Goal: Download file/media

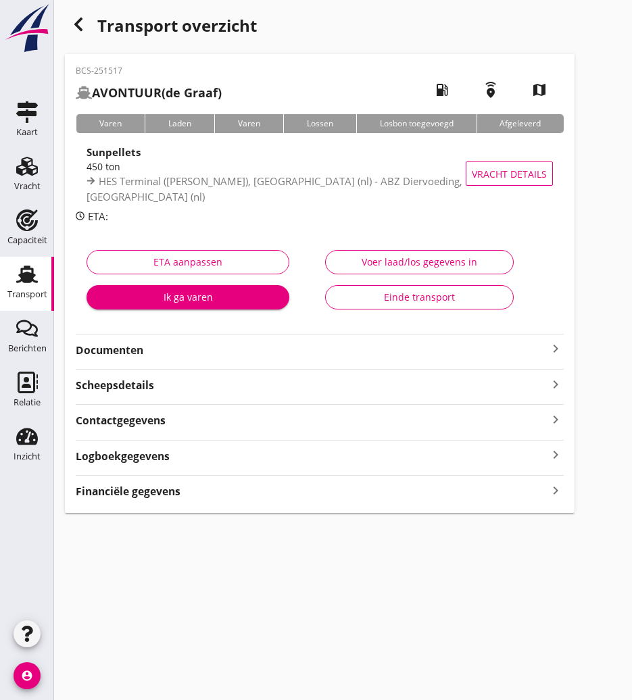
click at [26, 284] on icon "Transport" at bounding box center [27, 275] width 22 height 22
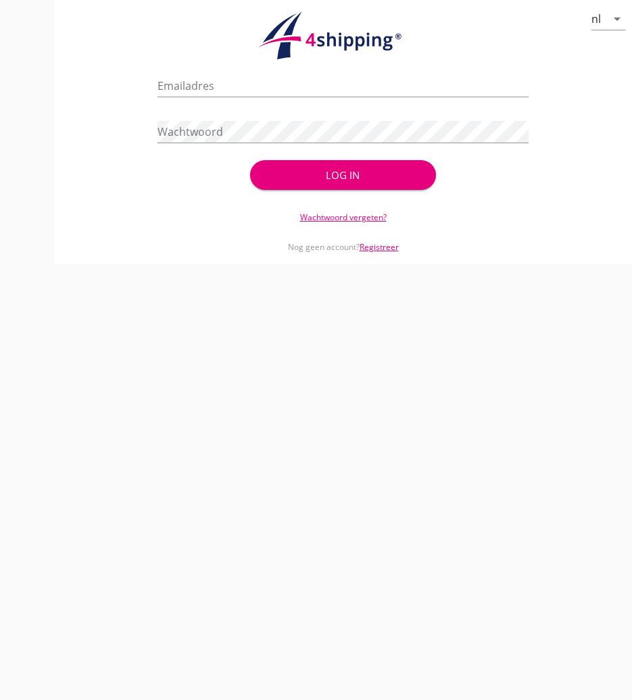
type input "[PERSON_NAME][EMAIL_ADDRESS][DOMAIN_NAME]"
click at [405, 175] on div "Log in" at bounding box center [343, 176] width 142 height 16
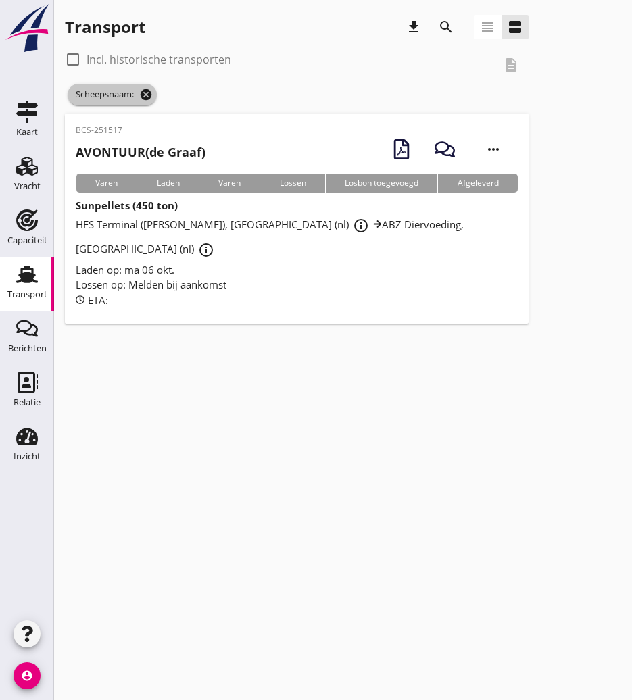
click at [148, 95] on icon "cancel" at bounding box center [146, 95] width 14 height 14
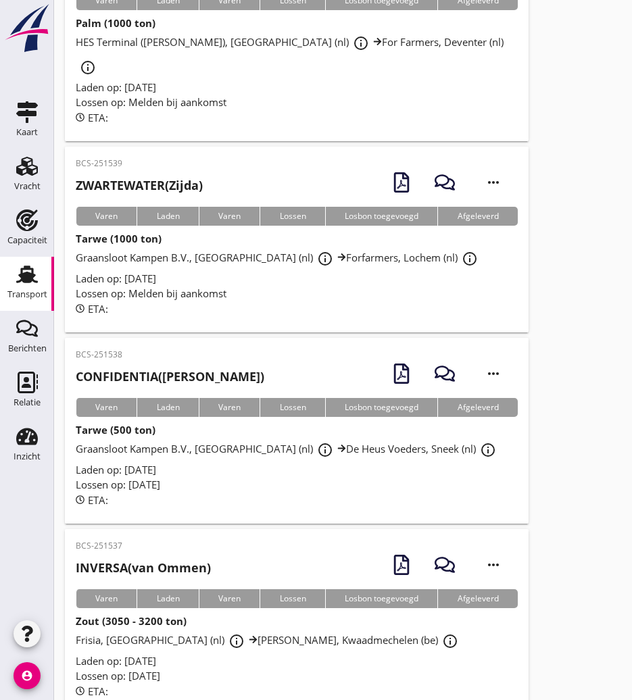
scroll to position [1285, 0]
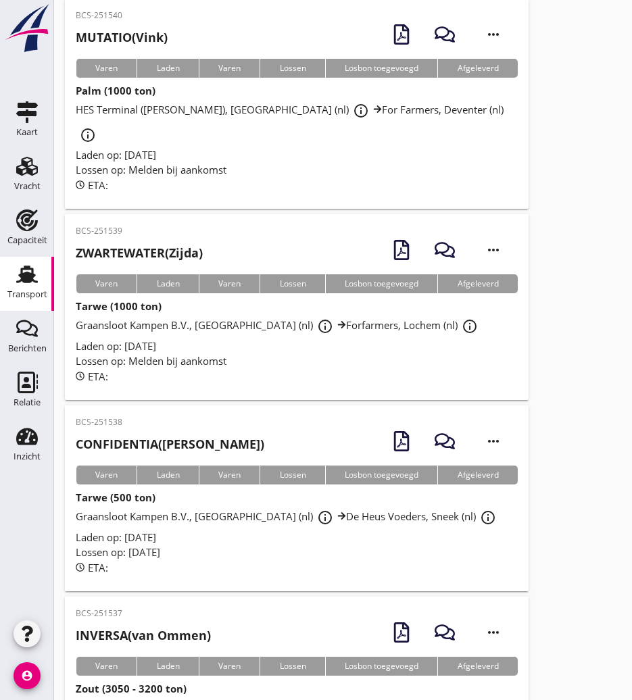
click at [169, 435] on h2 "CONFIDENTIA ([PERSON_NAME])" at bounding box center [170, 444] width 189 height 18
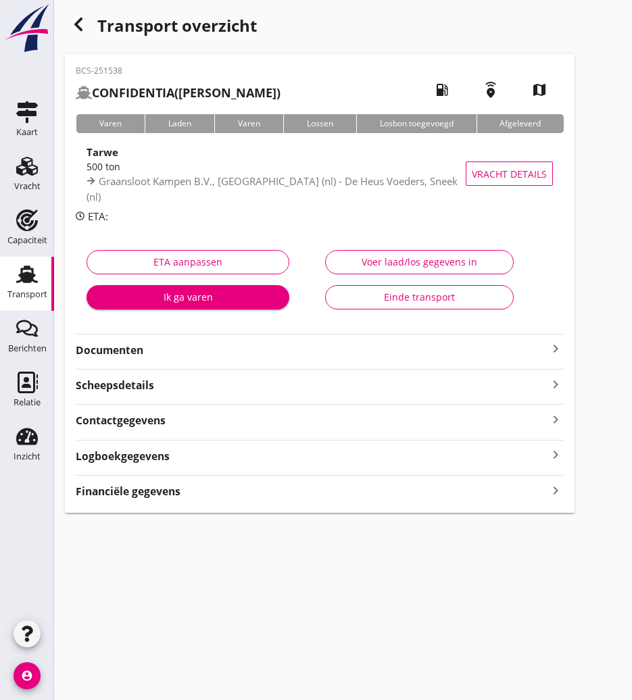
click at [228, 354] on strong "Documenten" at bounding box center [312, 351] width 472 height 16
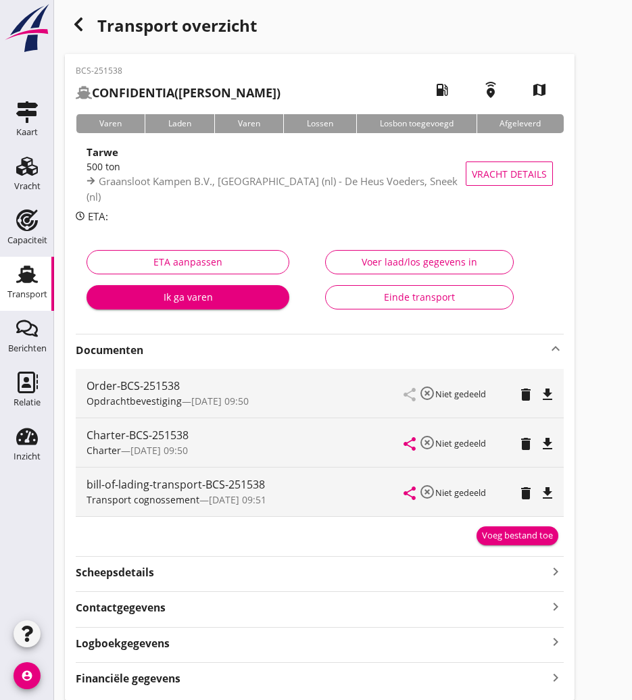
click at [546, 448] on icon "file_download" at bounding box center [548, 444] width 16 height 16
click at [87, 30] on div "button" at bounding box center [78, 24] width 27 height 27
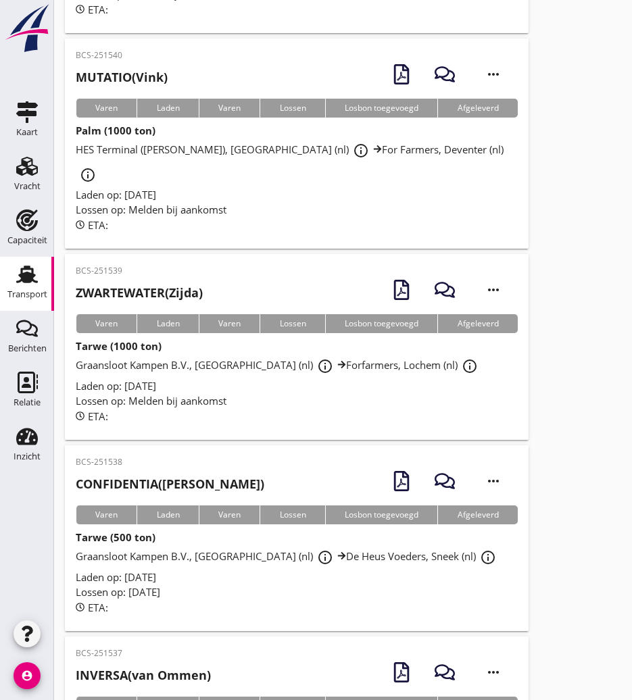
scroll to position [1177, 0]
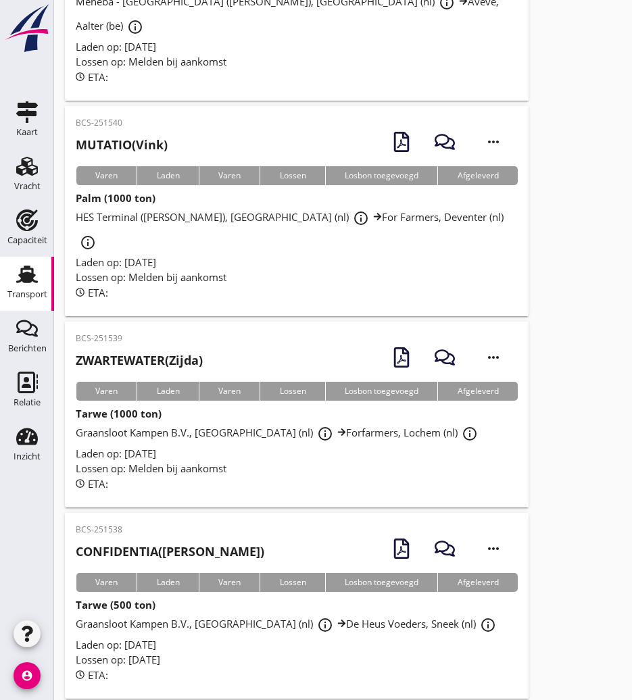
drag, startPoint x: 180, startPoint y: 312, endPoint x: 190, endPoint y: 311, distance: 10.2
click at [180, 352] on h2 "ZWARTEWATER (Zijda)" at bounding box center [139, 361] width 127 height 18
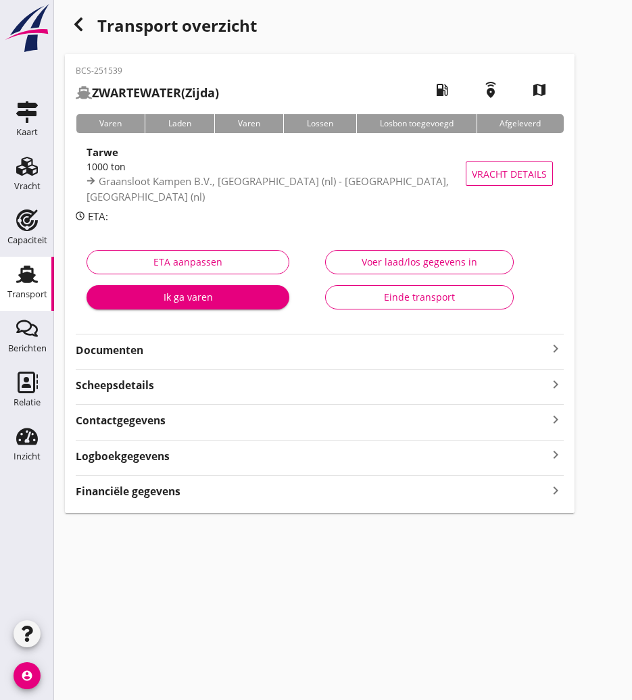
click at [133, 348] on strong "Documenten" at bounding box center [312, 351] width 472 height 16
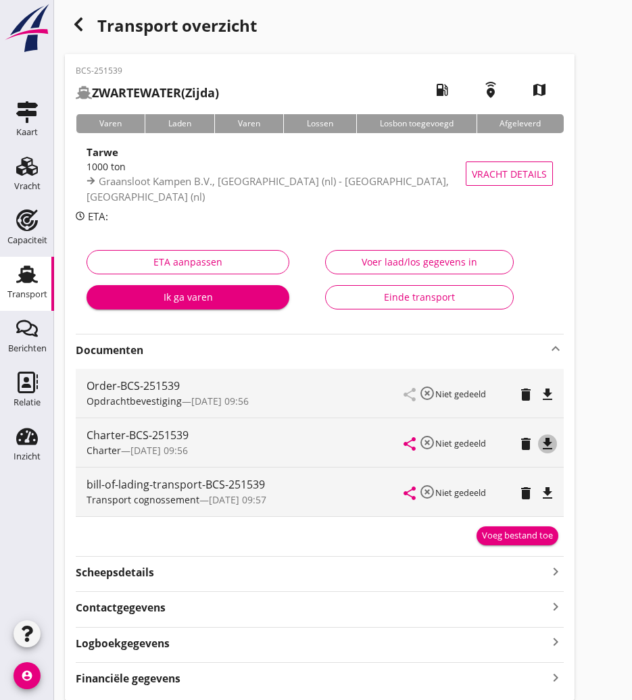
click at [549, 448] on icon "file_download" at bounding box center [548, 444] width 16 height 16
drag, startPoint x: 81, startPoint y: 18, endPoint x: 23, endPoint y: 302, distance: 289.9
click at [81, 18] on use "button" at bounding box center [78, 25] width 8 height 14
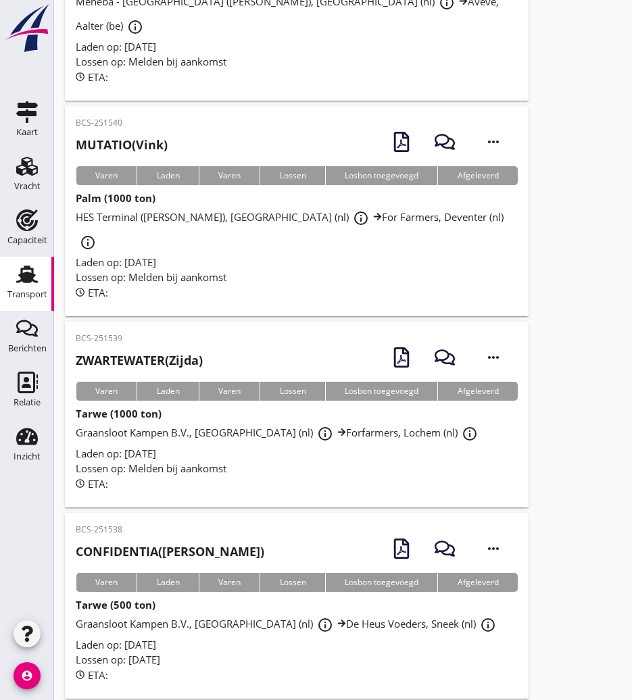
scroll to position [1042, 0]
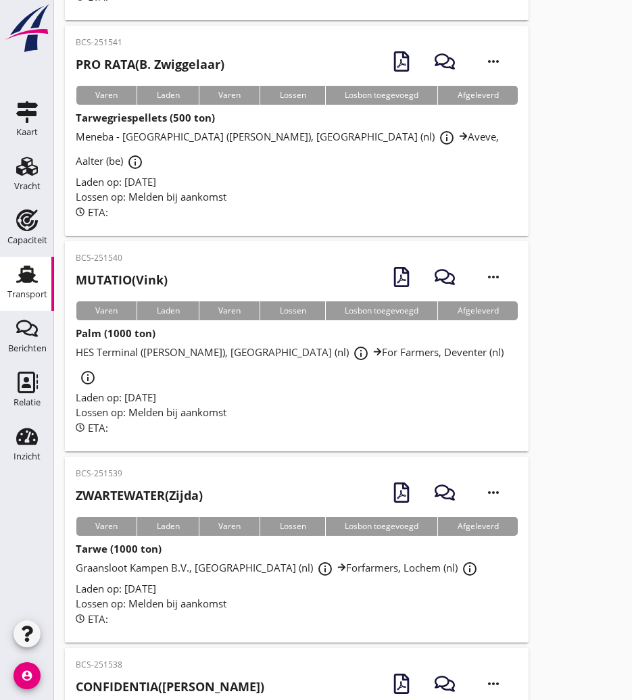
click at [145, 271] on h2 "MUTATIO (Vink)" at bounding box center [122, 280] width 92 height 18
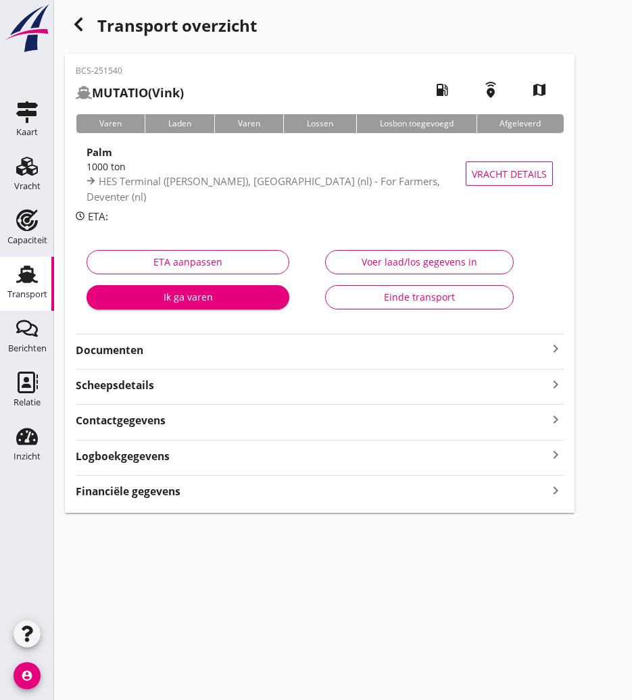
click at [136, 349] on strong "Documenten" at bounding box center [312, 351] width 472 height 16
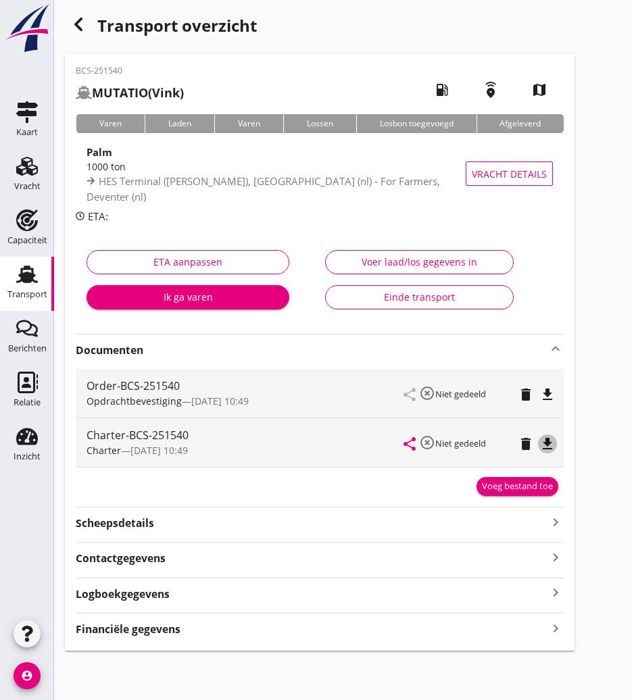
click at [550, 444] on icon "file_download" at bounding box center [548, 444] width 16 height 16
click at [72, 23] on icon "button" at bounding box center [78, 24] width 16 height 16
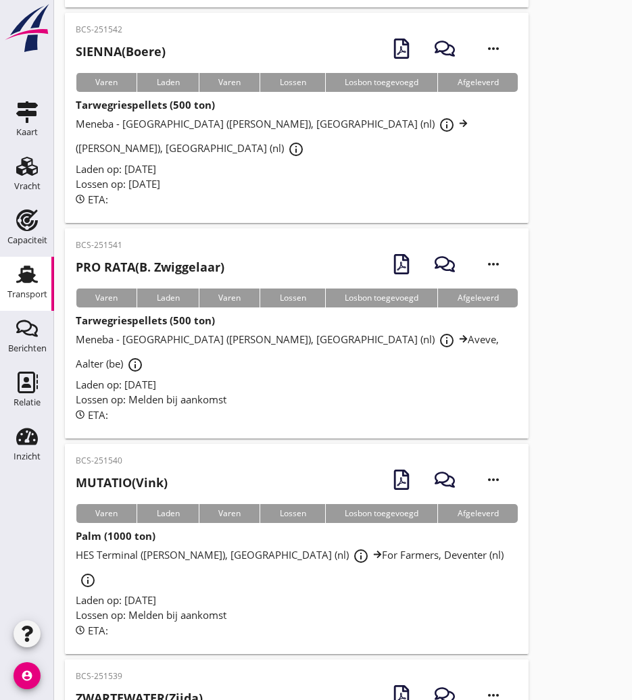
scroll to position [771, 0]
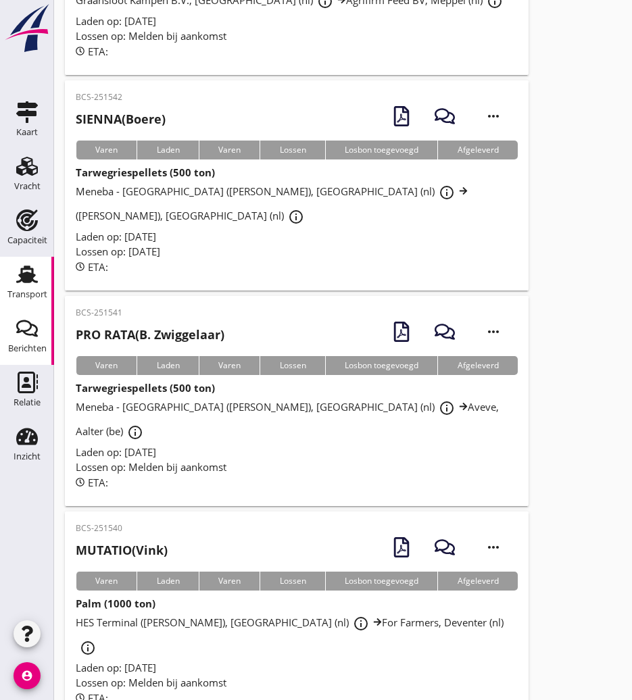
drag, startPoint x: 160, startPoint y: 323, endPoint x: 0, endPoint y: 316, distance: 159.7
click at [160, 323] on div "BCS-251541 PRO RATA ([PERSON_NAME])" at bounding box center [150, 329] width 149 height 44
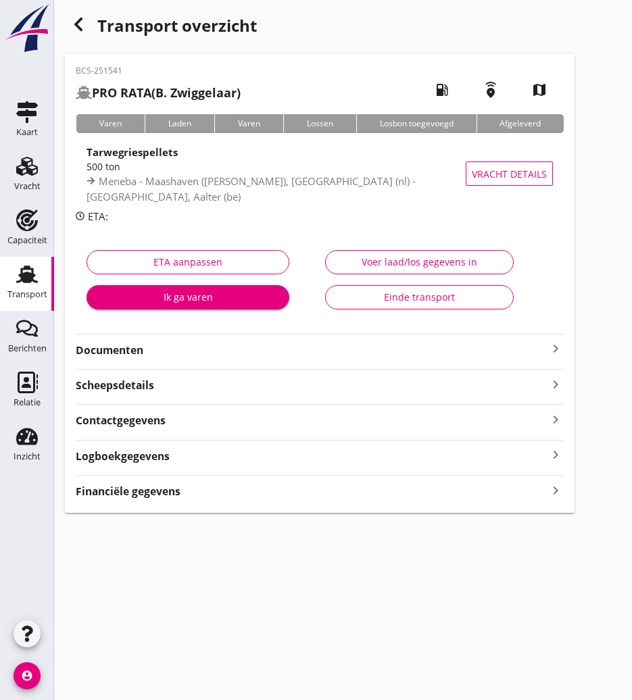
click at [220, 358] on div "BCS-251541 PRO RATA ([PERSON_NAME]) local_gas_station emergency_share map Varen…" at bounding box center [320, 283] width 510 height 459
click at [220, 353] on strong "Documenten" at bounding box center [312, 351] width 472 height 16
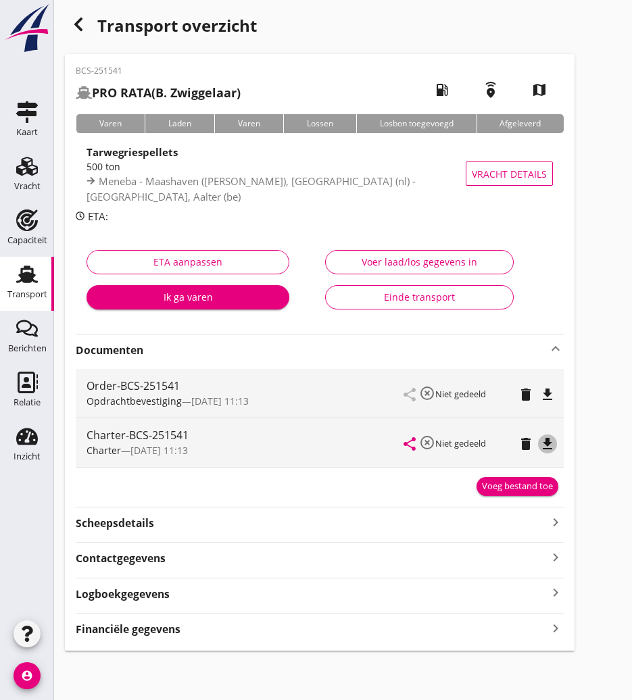
click at [554, 446] on icon "file_download" at bounding box center [548, 444] width 16 height 16
click at [74, 15] on div "button" at bounding box center [78, 24] width 27 height 27
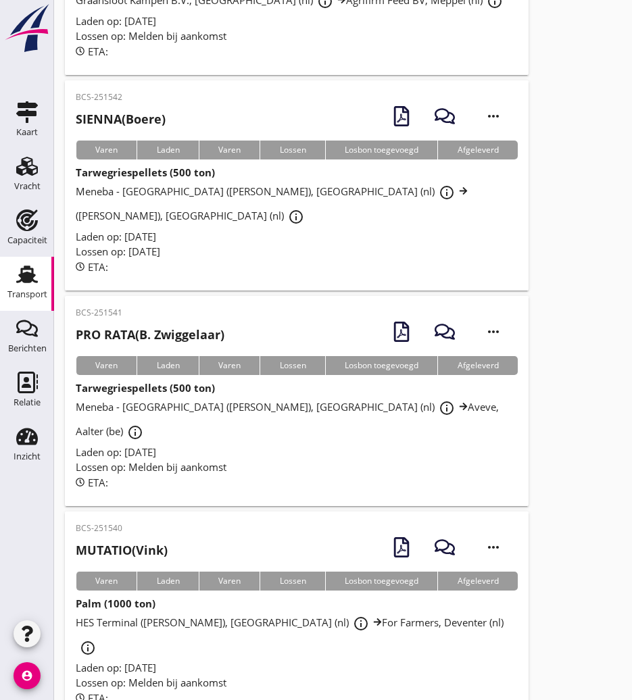
scroll to position [569, 0]
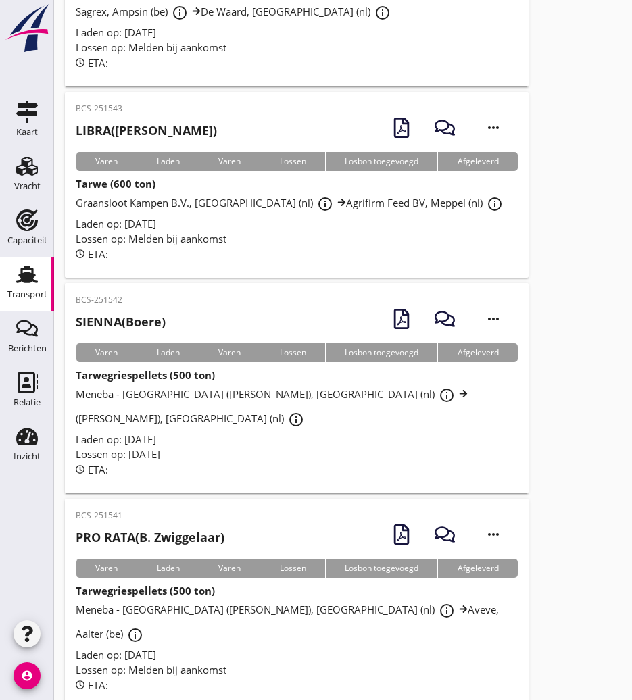
click at [197, 320] on div "BCS-251542 SIENNA (Boere) more_horiz" at bounding box center [297, 318] width 442 height 49
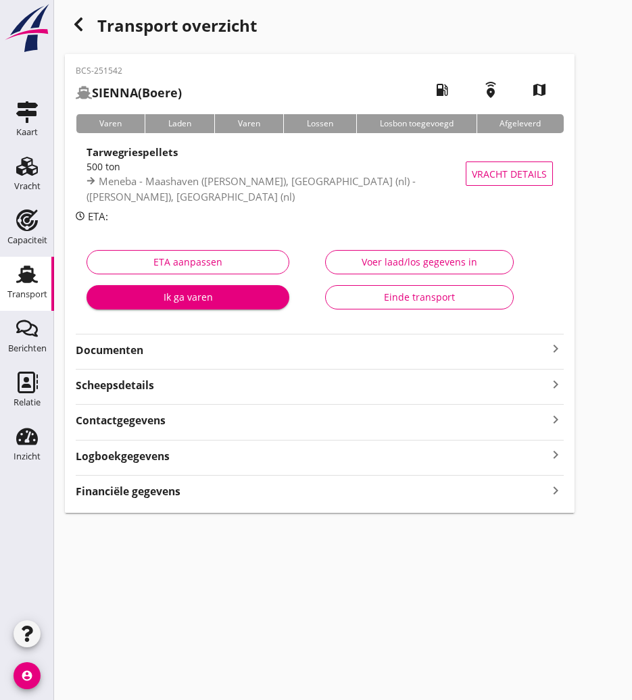
click at [141, 350] on strong "Documenten" at bounding box center [312, 351] width 472 height 16
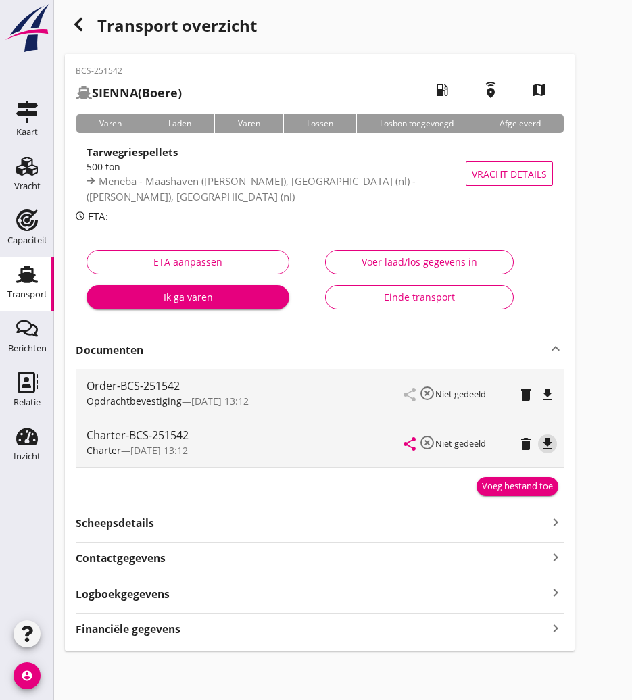
drag, startPoint x: 546, startPoint y: 448, endPoint x: 231, endPoint y: 444, distance: 315.1
click at [546, 447] on icon "file_download" at bounding box center [548, 444] width 16 height 16
click at [87, 22] on div "button" at bounding box center [78, 24] width 27 height 27
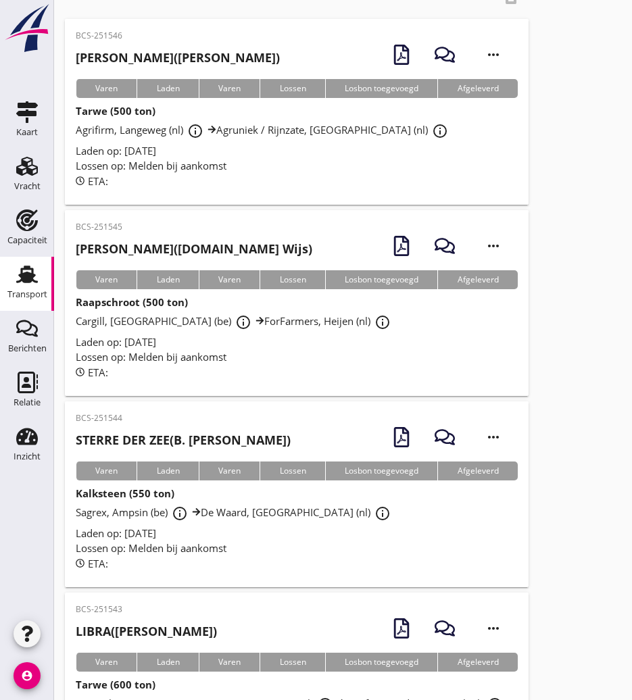
scroll to position [270, 0]
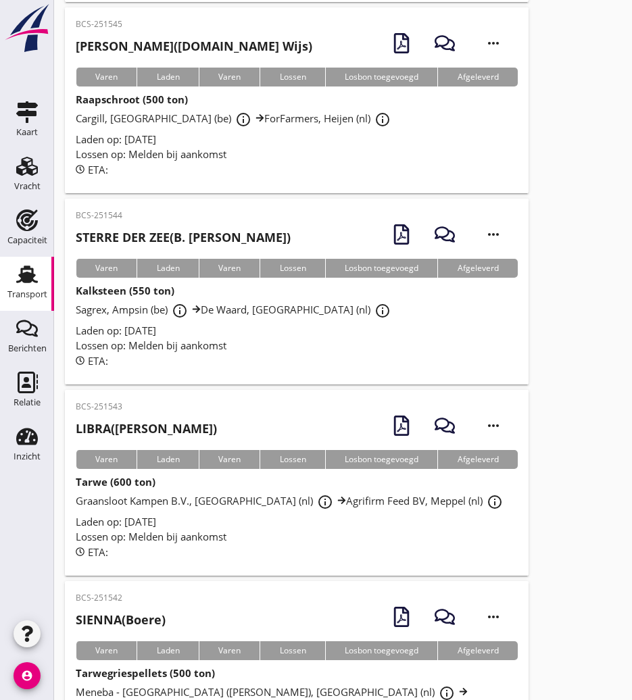
click at [149, 422] on h2 "LIBRA ([PERSON_NAME])" at bounding box center [146, 429] width 141 height 18
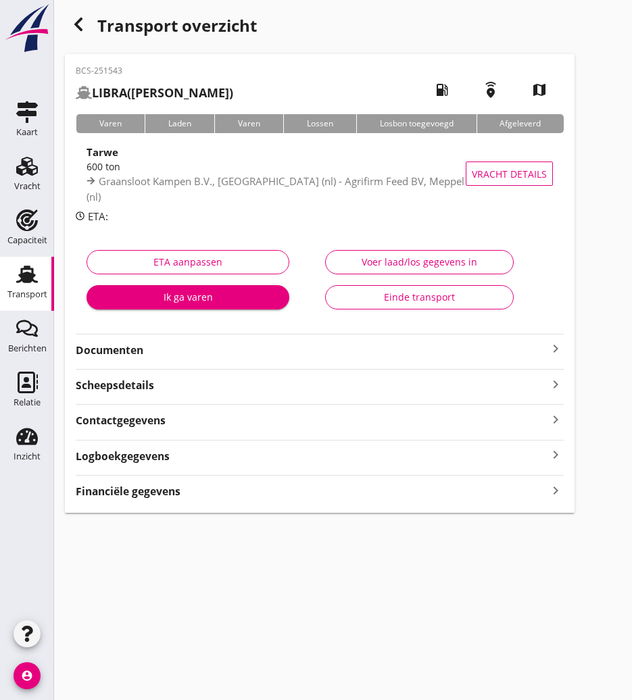
click at [136, 353] on strong "Documenten" at bounding box center [312, 351] width 472 height 16
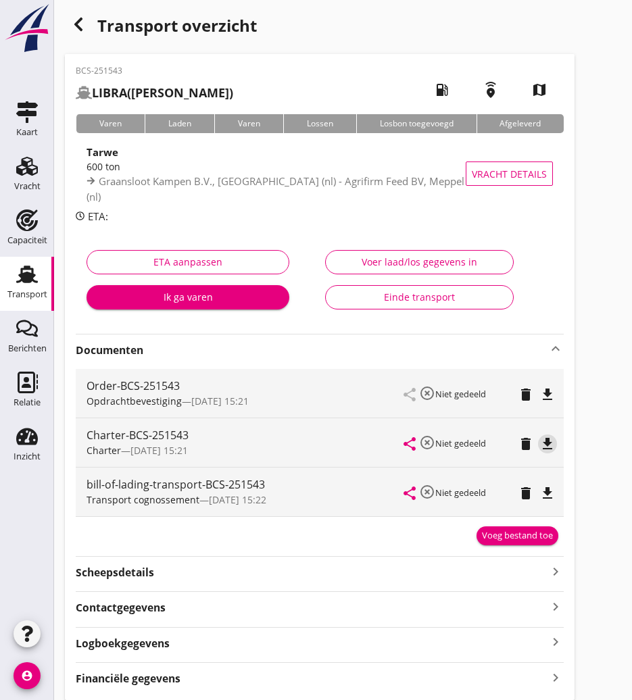
click at [550, 444] on icon "file_download" at bounding box center [548, 444] width 16 height 16
click at [80, 29] on use "button" at bounding box center [78, 25] width 8 height 14
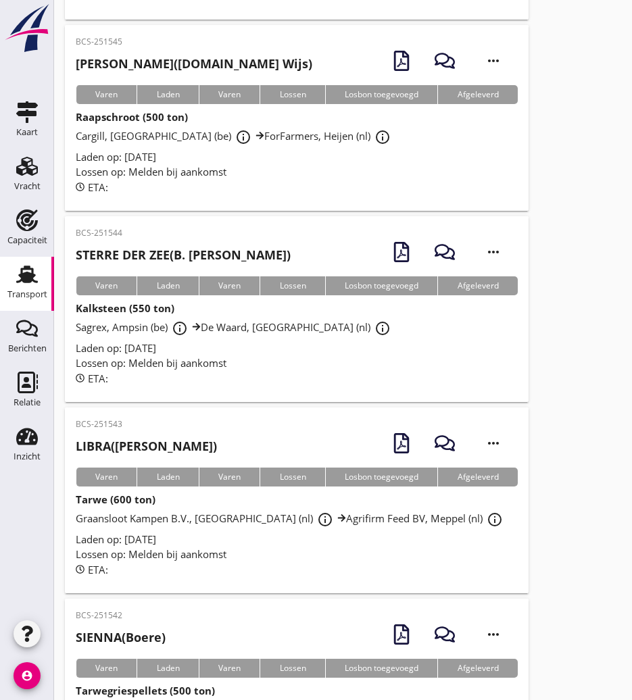
scroll to position [203, 0]
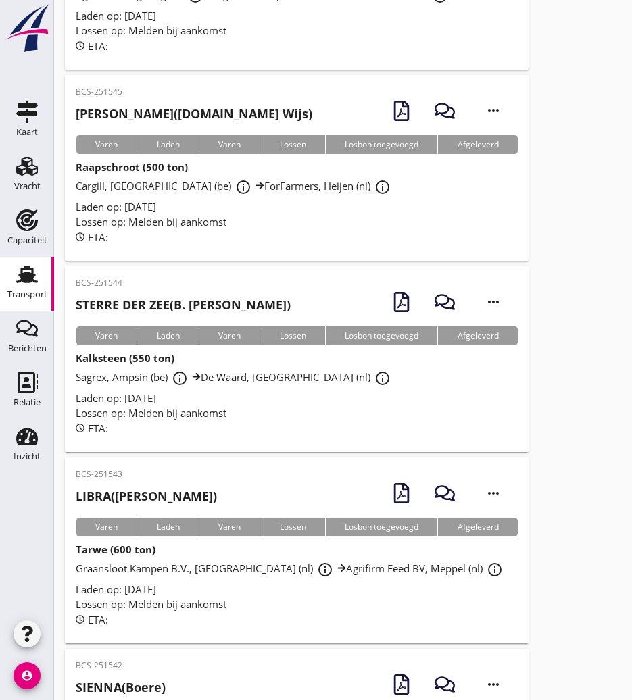
click at [189, 297] on h2 "STERRE DER ZEE (B. [PERSON_NAME])" at bounding box center [183, 305] width 215 height 18
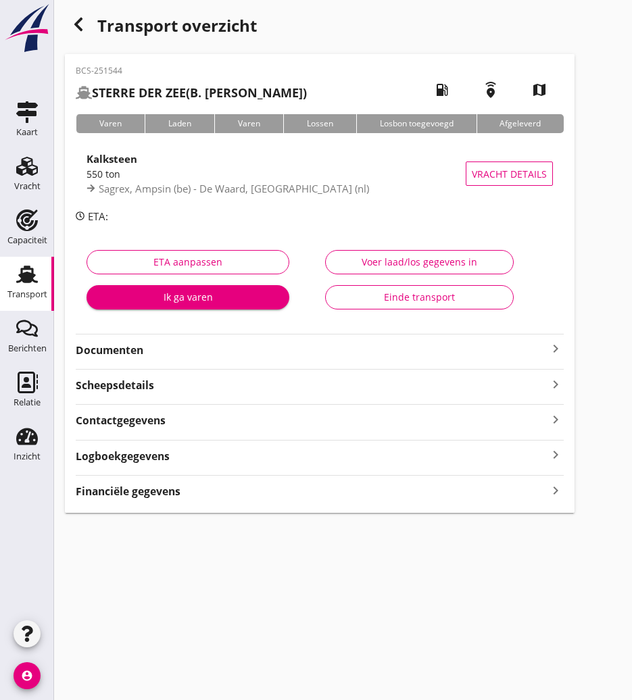
click at [151, 344] on strong "Documenten" at bounding box center [312, 351] width 472 height 16
